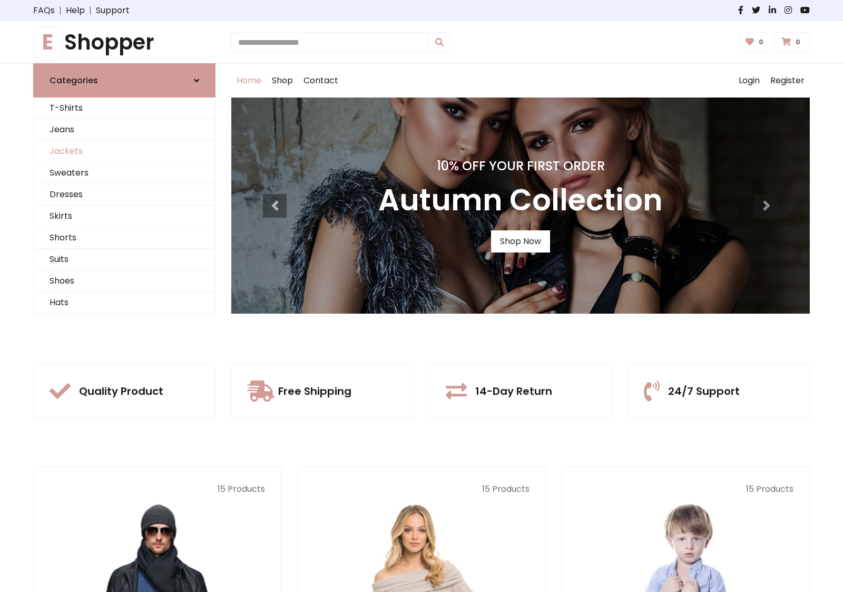
click at [124, 151] on link "Jackets" at bounding box center [124, 152] width 181 height 22
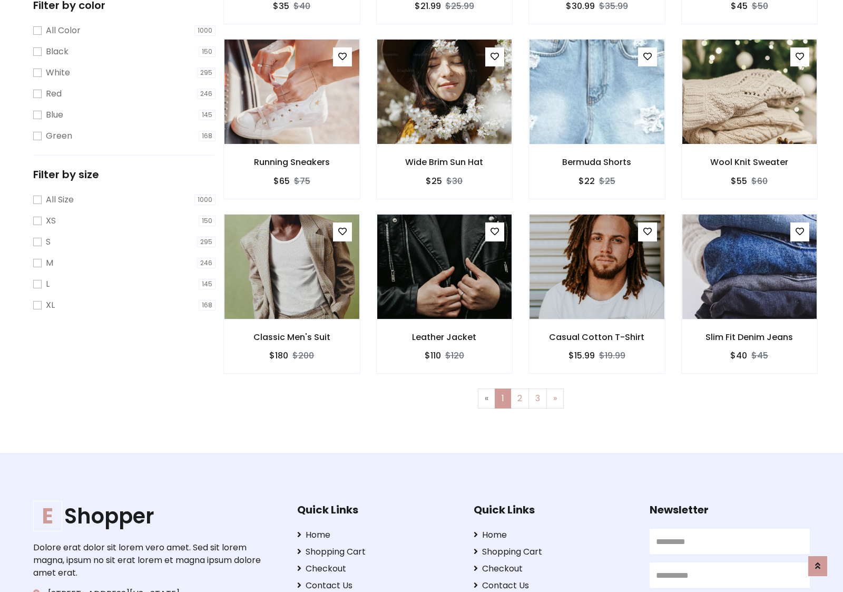
scroll to position [476, 0]
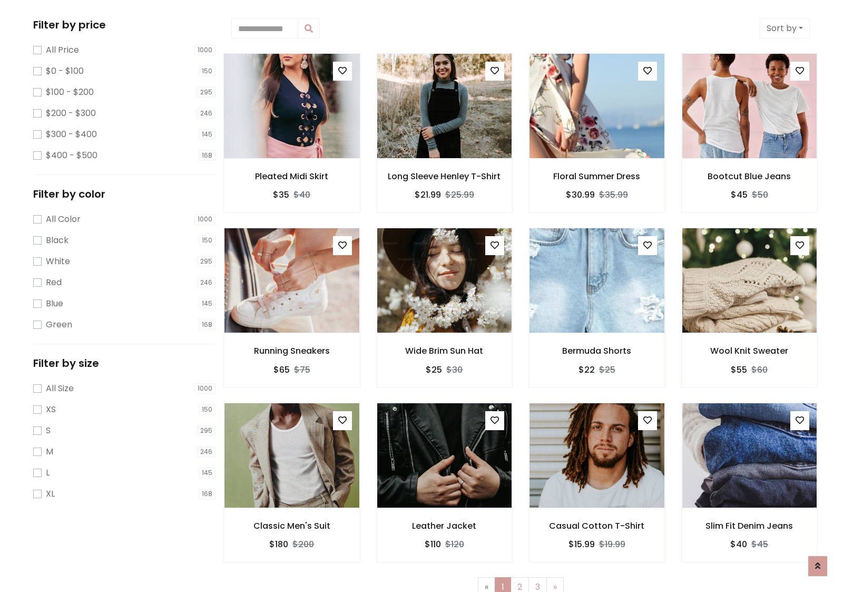
scroll to position [0, 0]
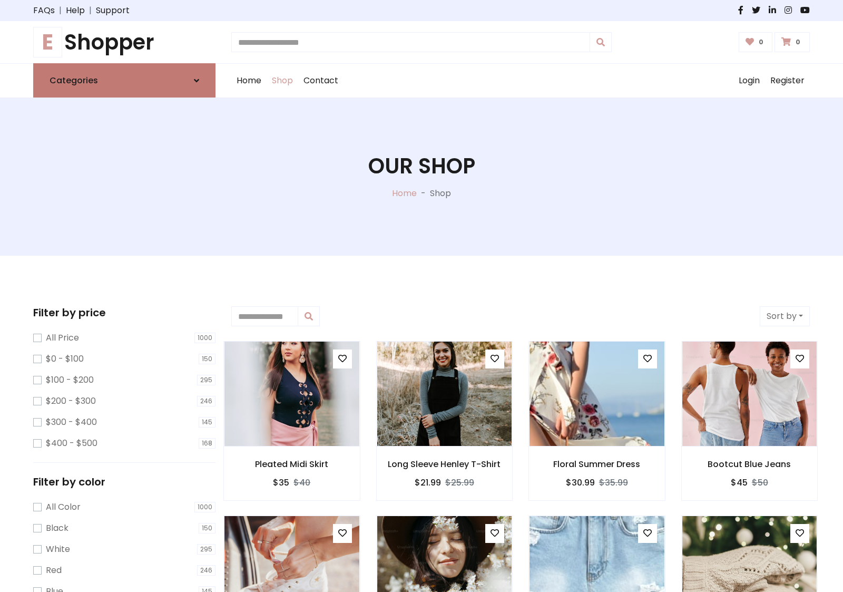
click at [124, 80] on link "Categories" at bounding box center [124, 80] width 182 height 34
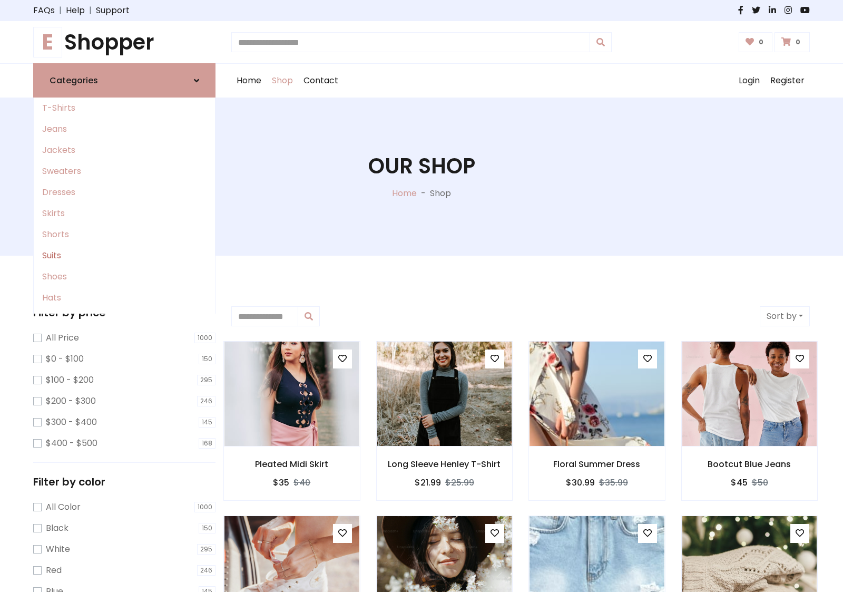
click at [124, 256] on link "Suits" at bounding box center [124, 255] width 181 height 21
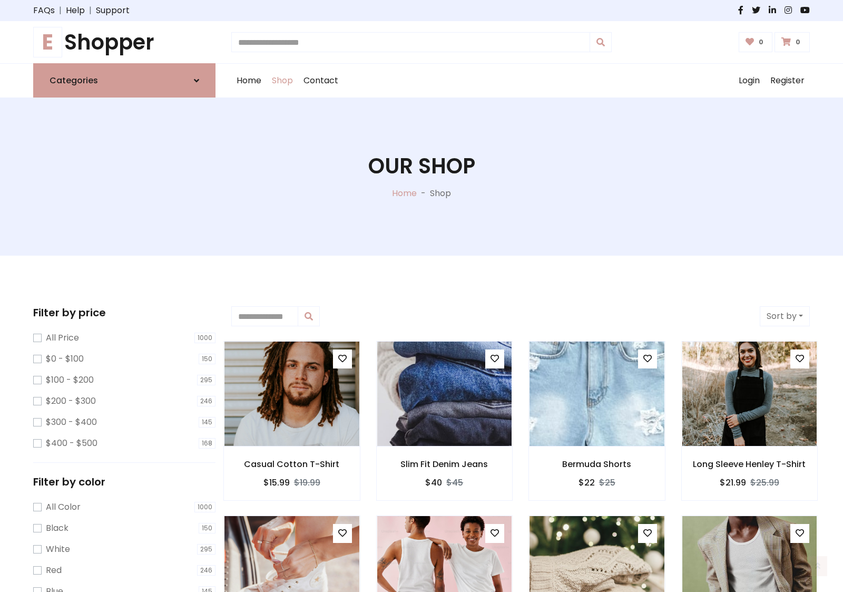
scroll to position [582, 0]
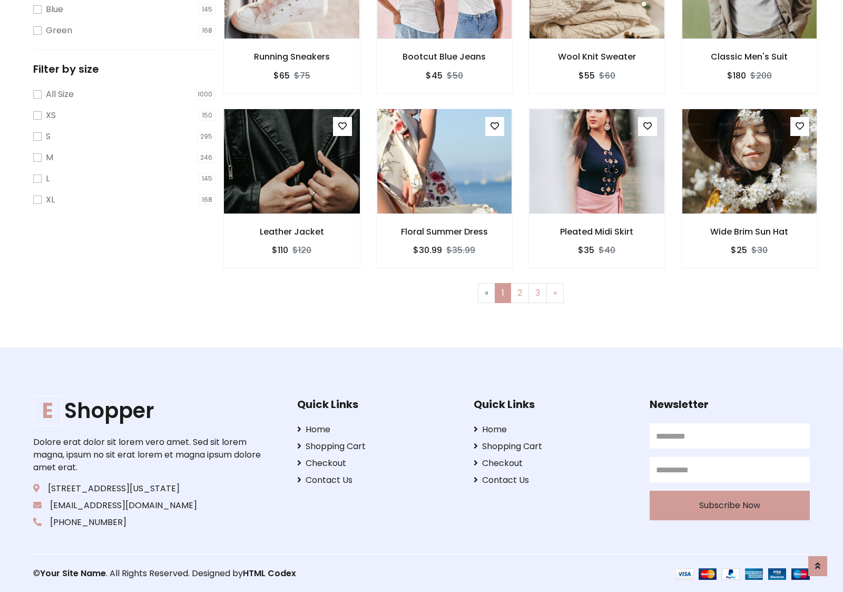
click at [291, 161] on img at bounding box center [292, 161] width 162 height 253
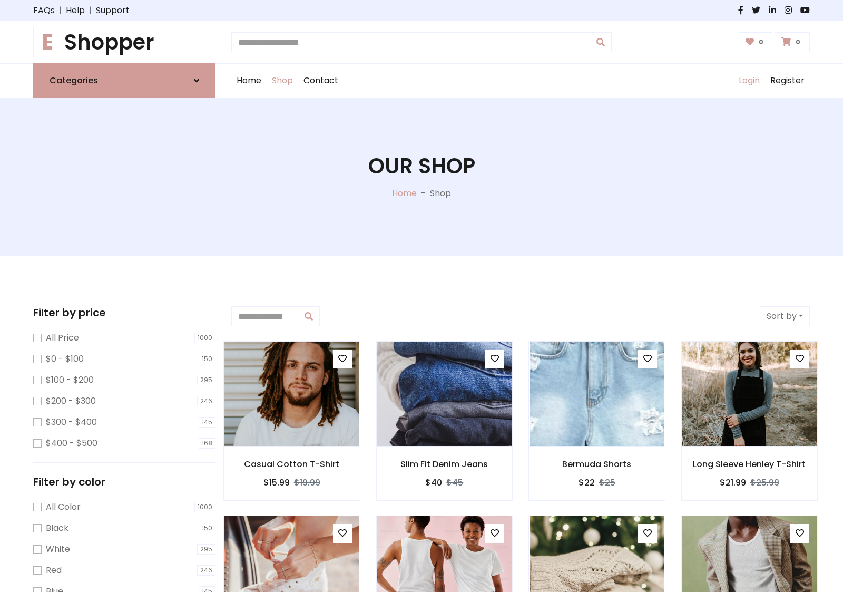
click at [749, 81] on link "Login" at bounding box center [750, 81] width 32 height 34
click at [197, 80] on icon at bounding box center [196, 80] width 5 height 8
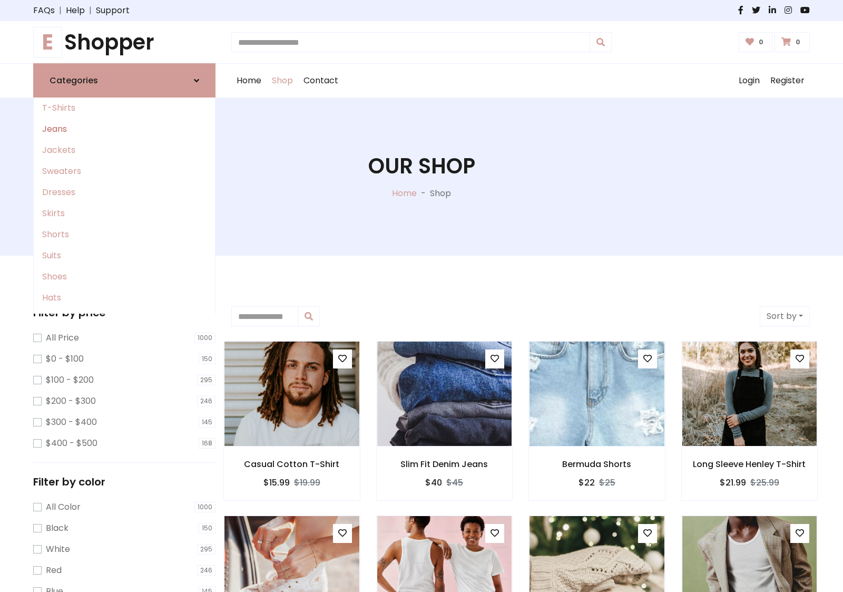
click at [124, 129] on link "Jeans" at bounding box center [124, 129] width 181 height 21
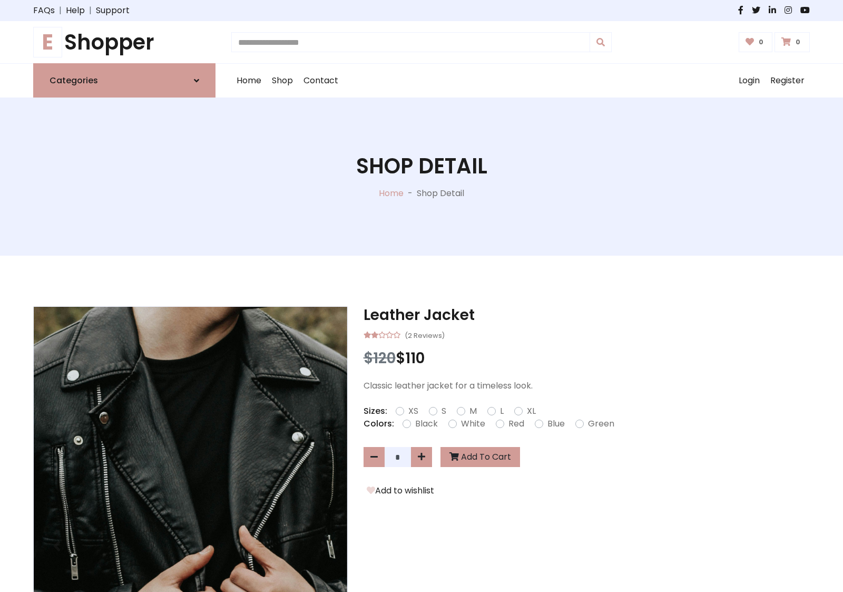
scroll to position [913, 0]
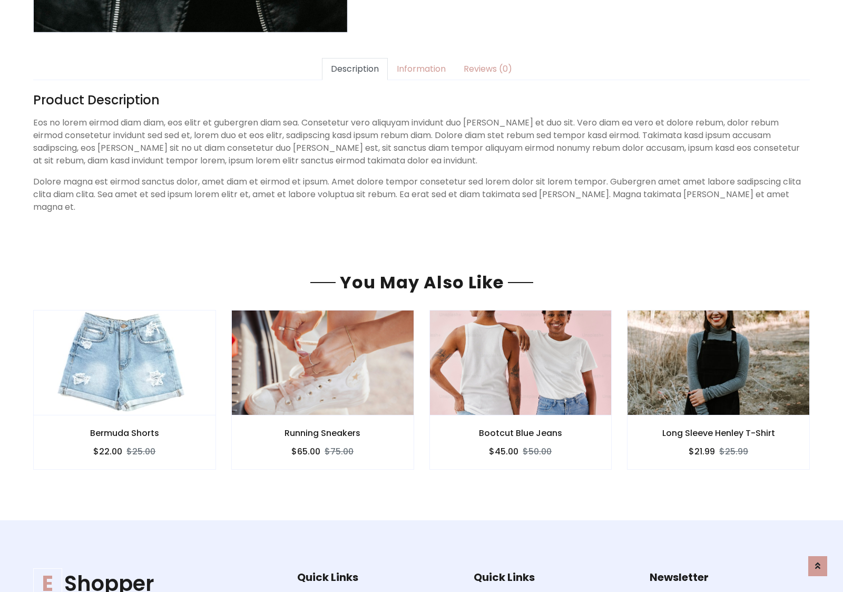
scroll to position [913, 0]
